Goal: Check status: Check status

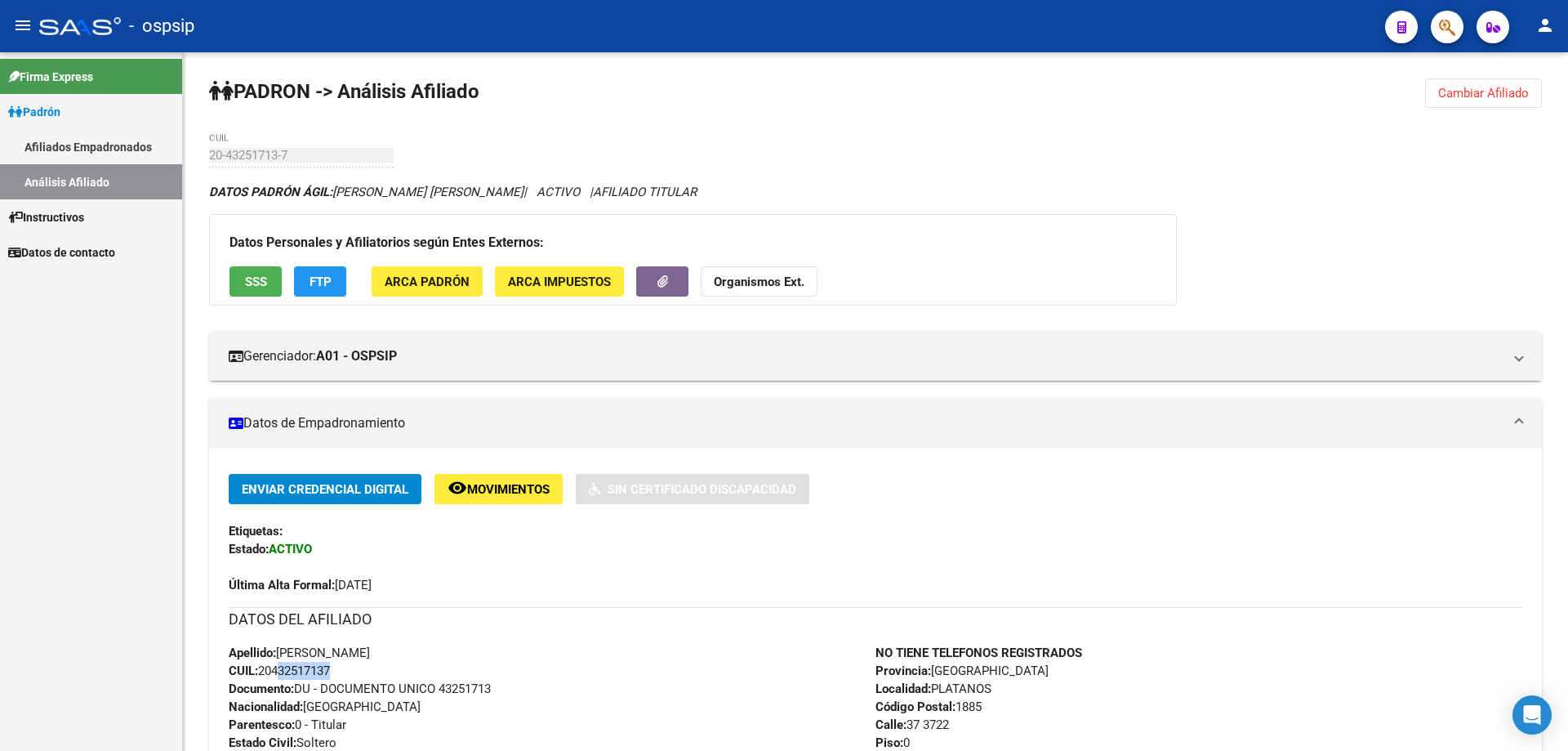
click at [78, 146] on link "Afiliados Empadronados" at bounding box center [91, 147] width 182 height 35
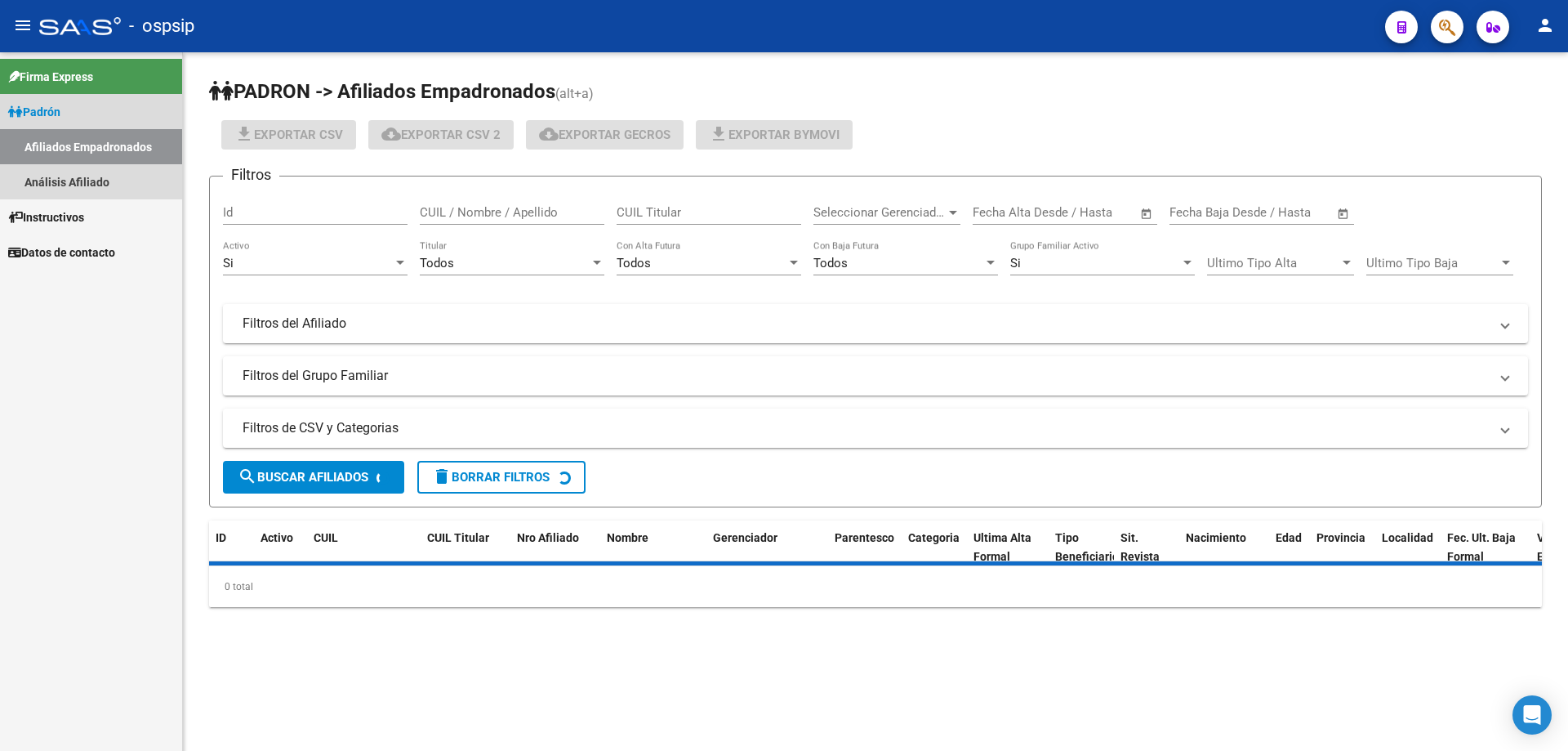
click at [82, 159] on link "Afiliados Empadronados" at bounding box center [91, 147] width 182 height 35
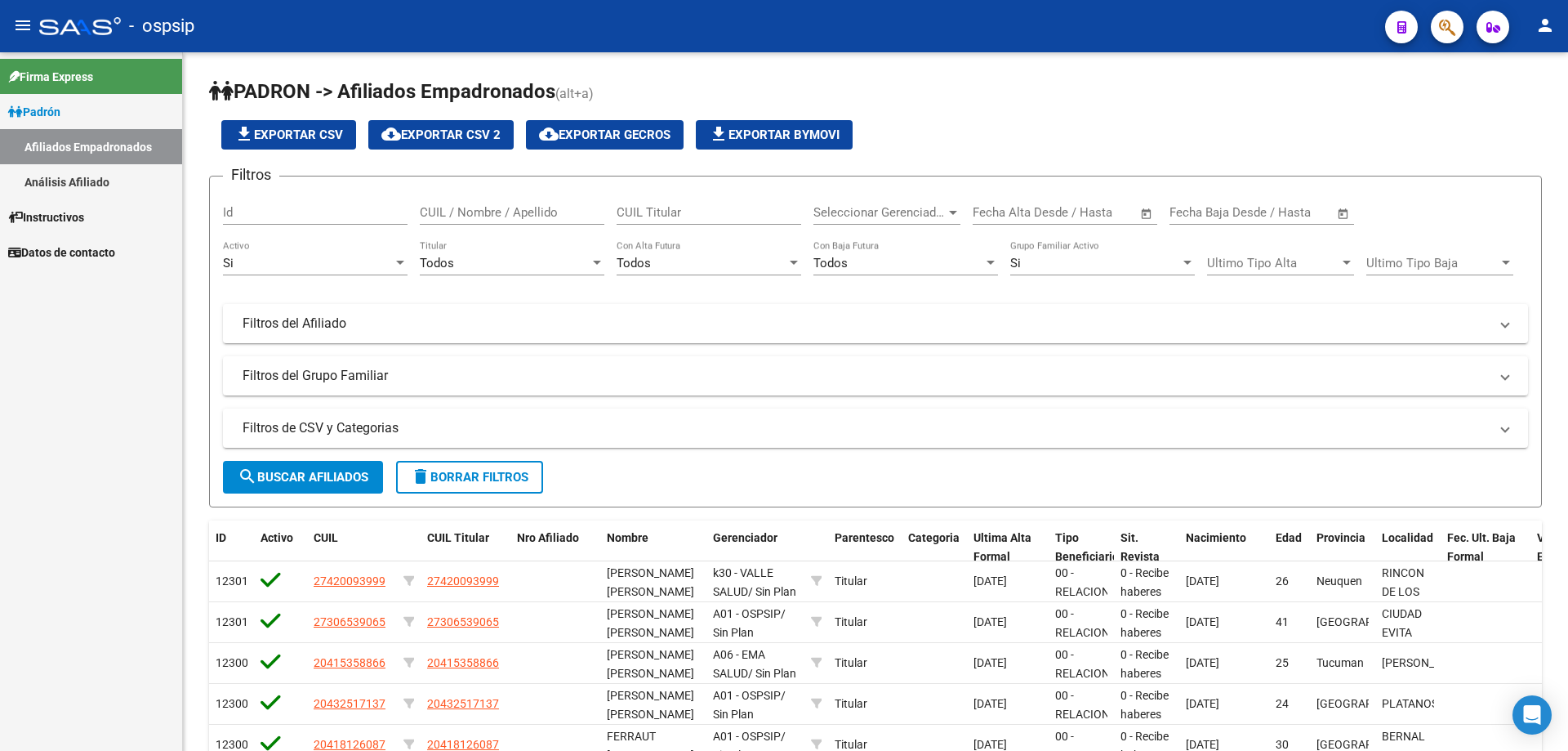
click at [120, 169] on link "Análisis Afiliado" at bounding box center [91, 182] width 182 height 35
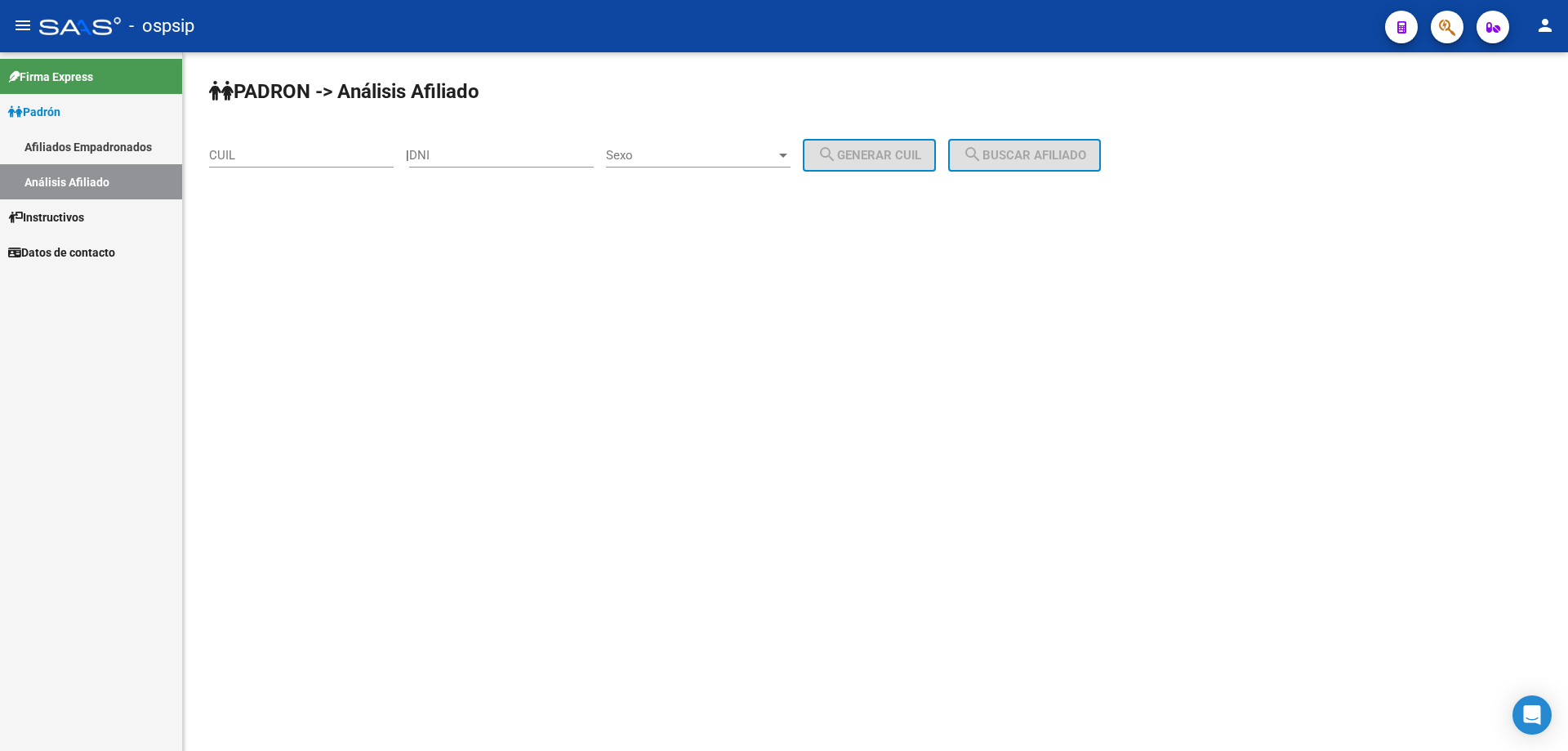
click at [449, 155] on input "DNI" at bounding box center [501, 155] width 184 height 15
paste input "26786758"
type input "26786758"
click at [677, 159] on span "Sexo" at bounding box center [691, 155] width 170 height 15
click at [674, 149] on span "Masculino" at bounding box center [716, 155] width 184 height 37
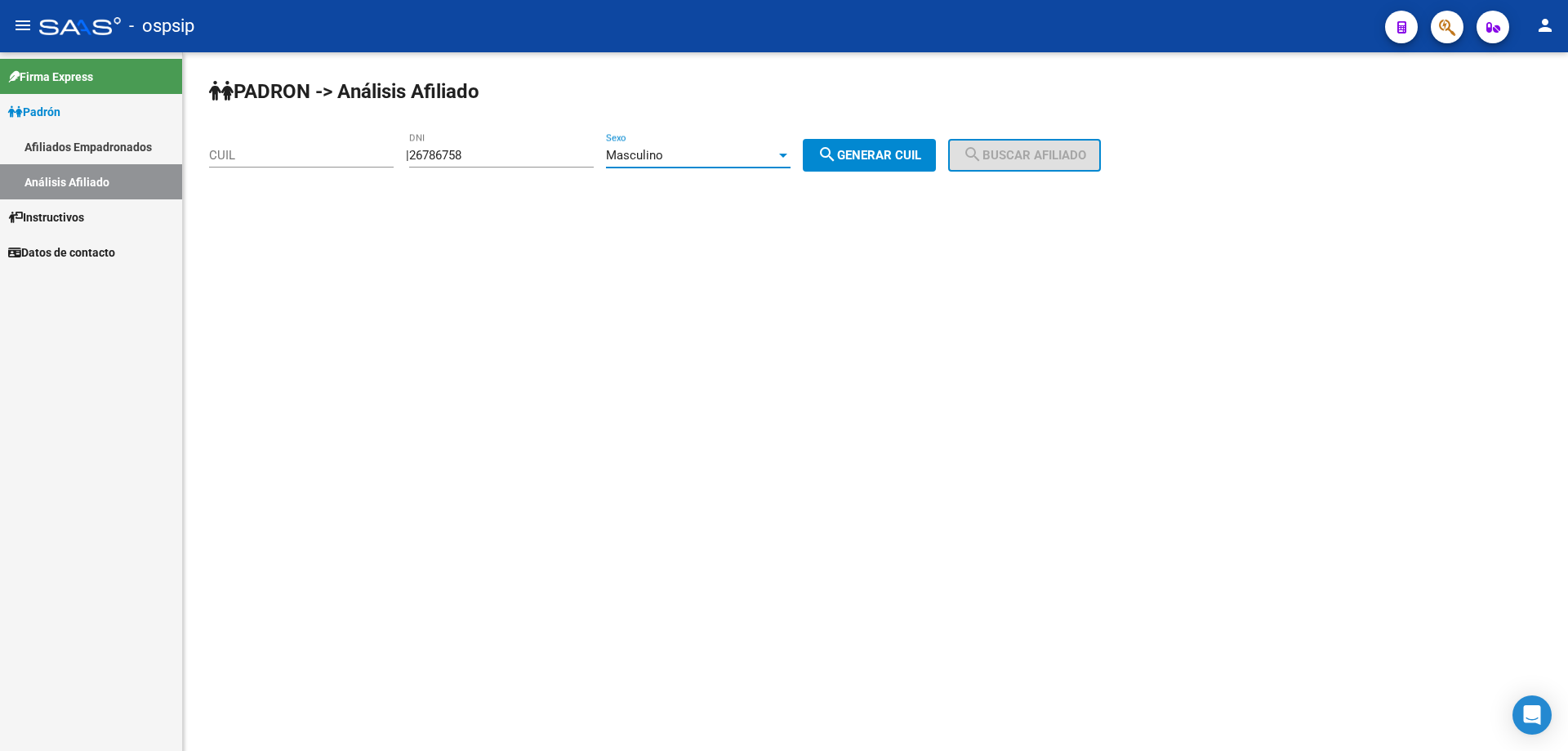
click at [877, 161] on span "search Generar CUIL" at bounding box center [869, 155] width 104 height 15
type input "20-26786758-6"
click at [988, 159] on button "search Buscar afiliado" at bounding box center [1024, 155] width 153 height 32
